Goal: Task Accomplishment & Management: Manage account settings

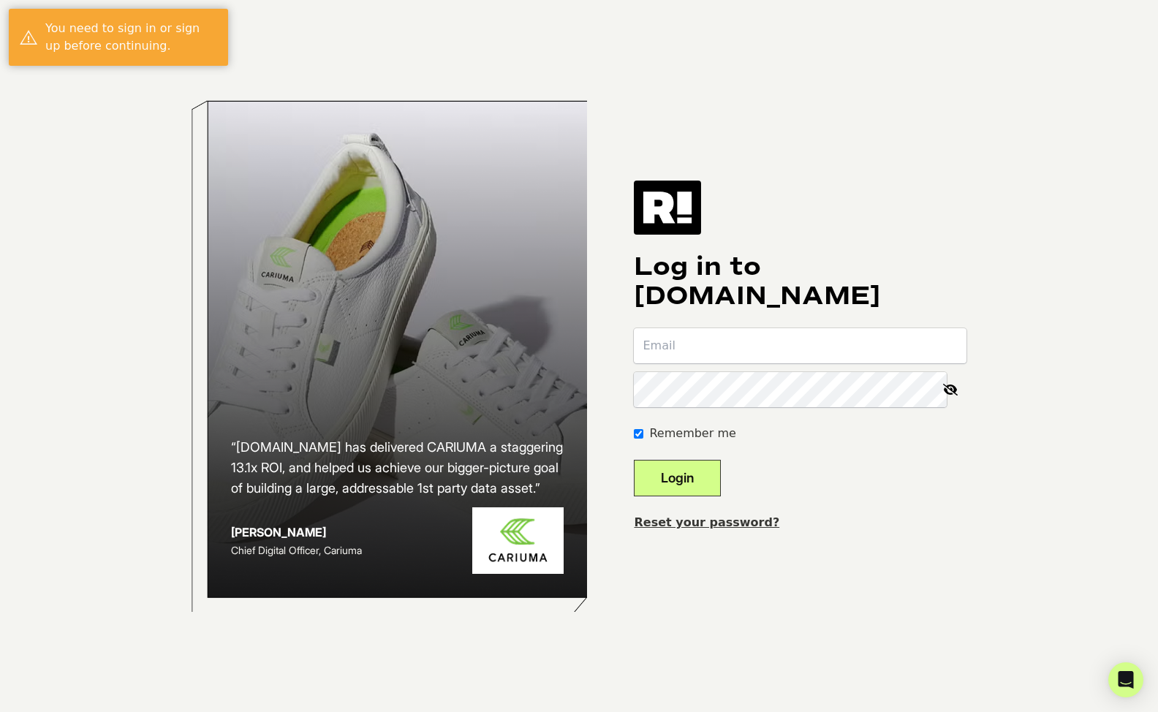
click at [736, 523] on link "Reset your password?" at bounding box center [706, 522] width 145 height 14
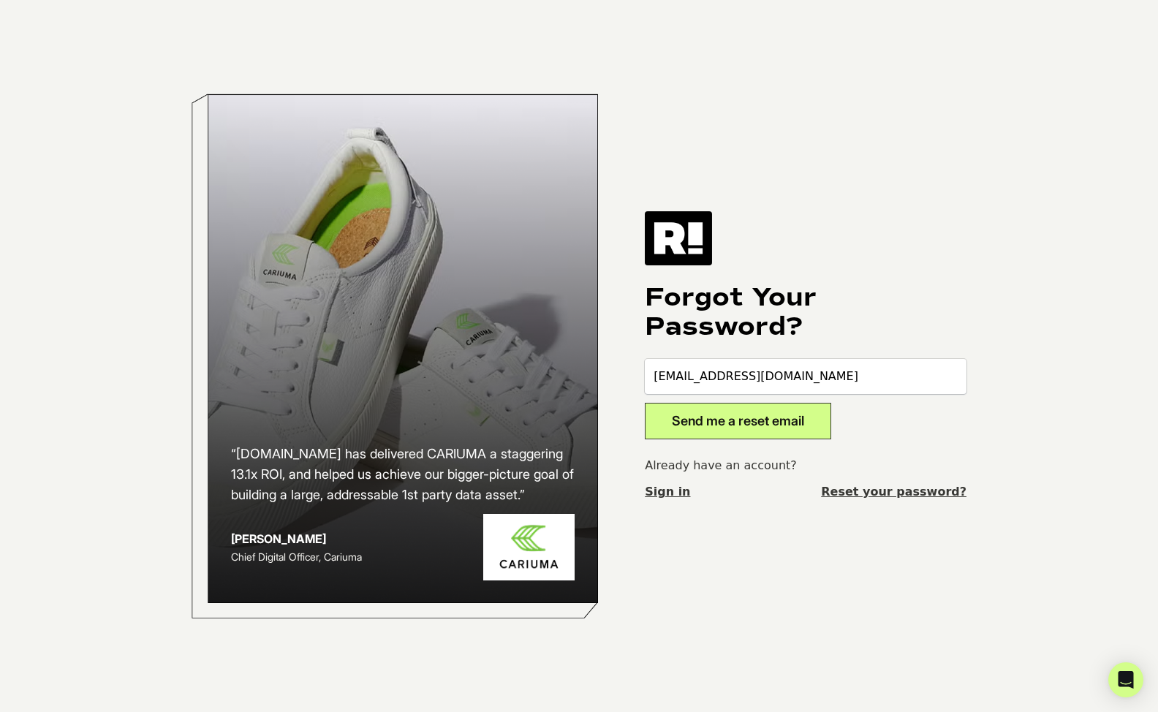
type input "[EMAIL_ADDRESS][DOMAIN_NAME]"
click at [645, 403] on button "Send me a reset email" at bounding box center [738, 421] width 186 height 37
